Goal: Find specific page/section: Find specific page/section

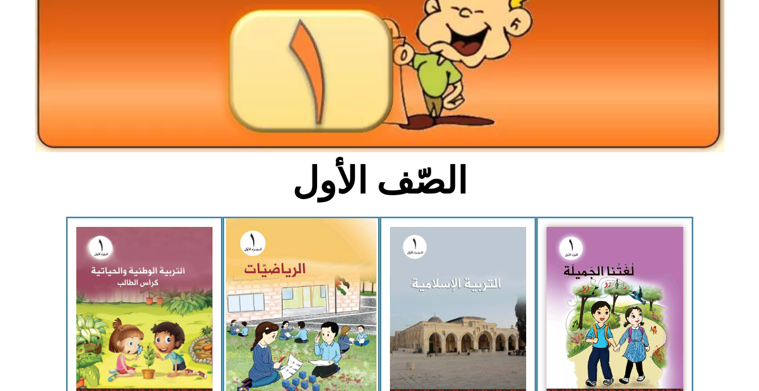
scroll to position [158, 0]
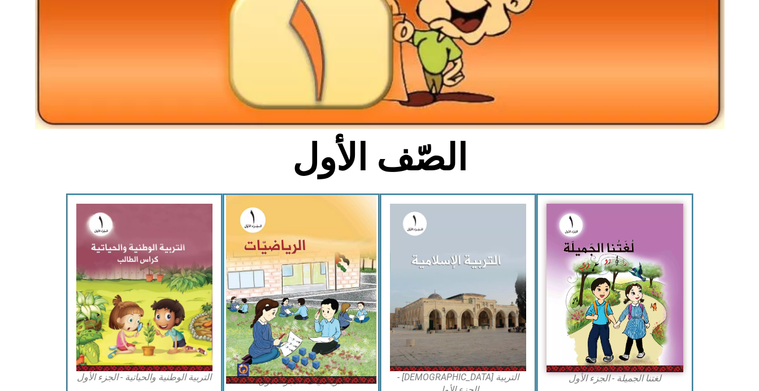
click at [293, 314] on img at bounding box center [301, 289] width 150 height 188
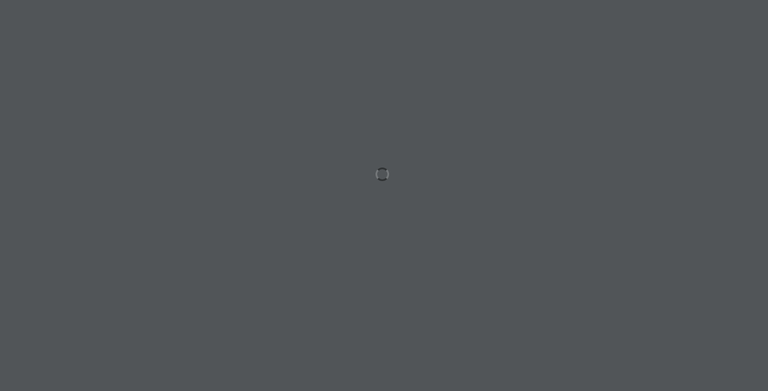
drag, startPoint x: 133, startPoint y: 10, endPoint x: 229, endPoint y: 36, distance: 99.7
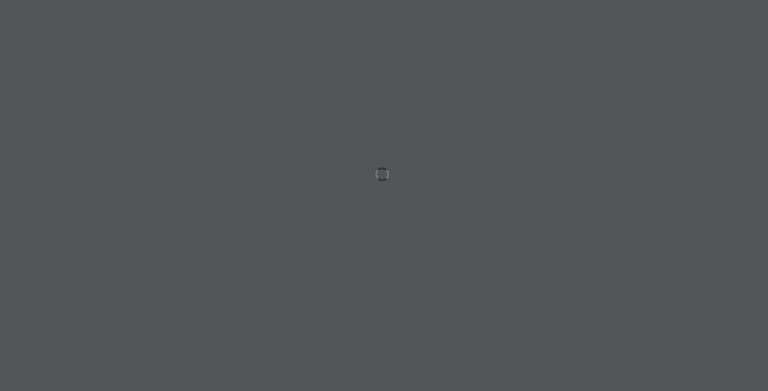
drag, startPoint x: 110, startPoint y: 1, endPoint x: 99, endPoint y: 45, distance: 45.4
